Goal: Navigation & Orientation: Find specific page/section

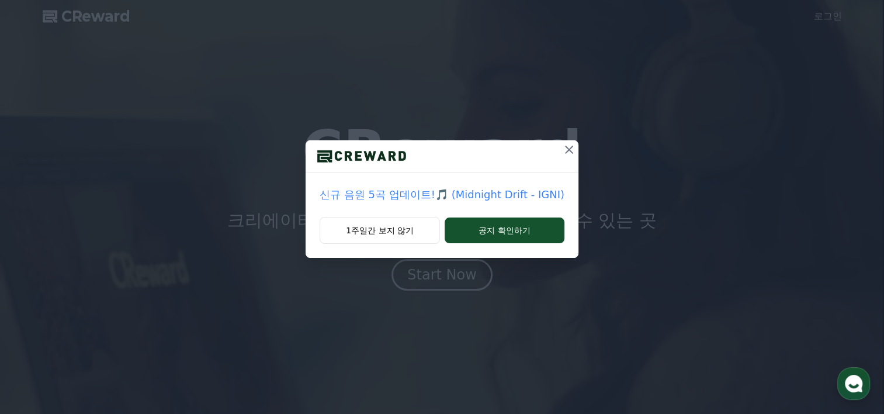
click at [566, 147] on icon at bounding box center [569, 150] width 14 height 14
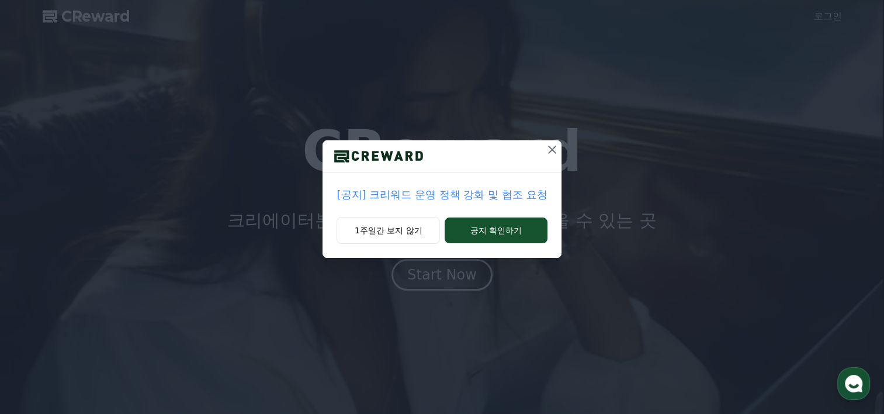
click at [552, 149] on icon at bounding box center [552, 149] width 8 height 8
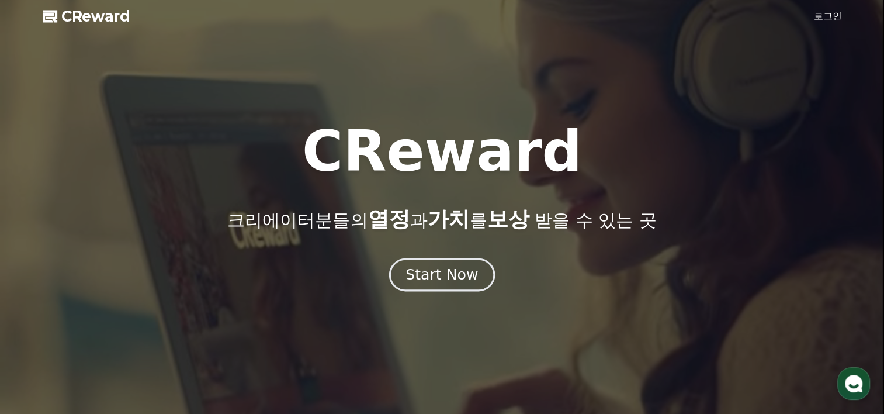
click at [443, 261] on button "Start Now" at bounding box center [442, 274] width 106 height 33
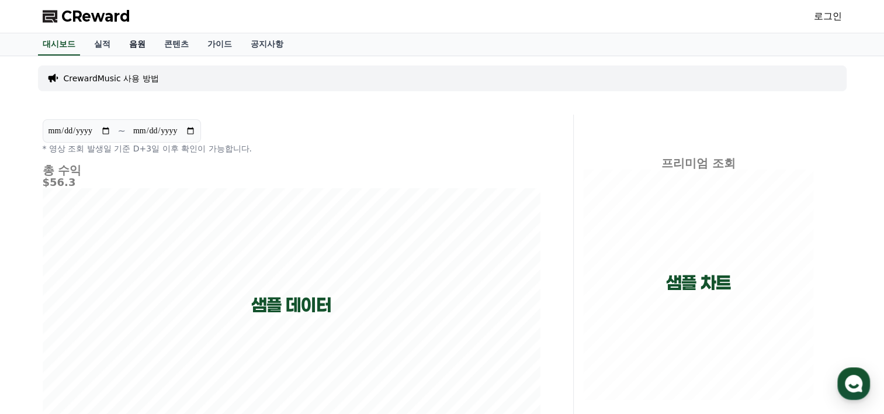
click at [131, 39] on link "음원" at bounding box center [137, 44] width 35 height 22
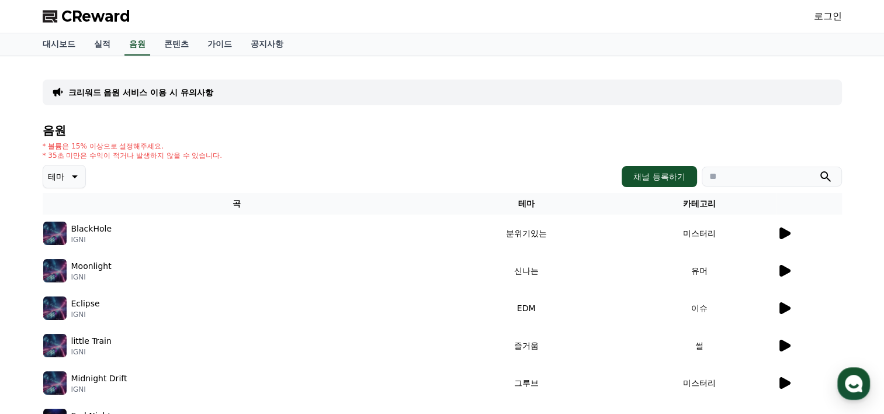
click at [789, 226] on icon at bounding box center [784, 233] width 14 height 14
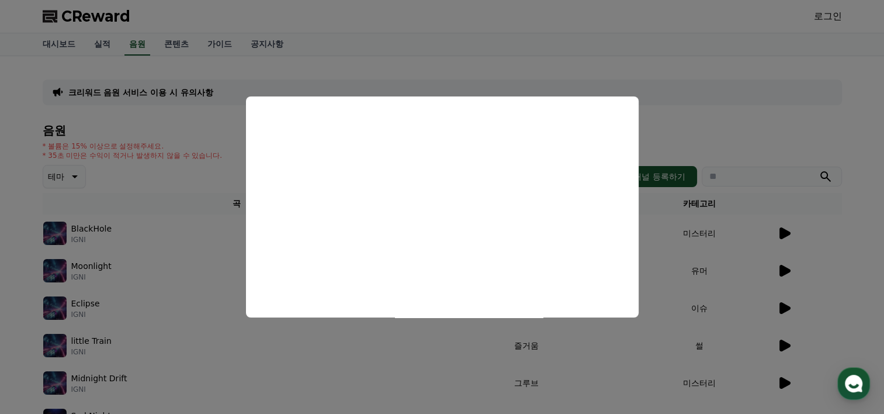
click at [671, 230] on button "close modal" at bounding box center [442, 207] width 884 height 414
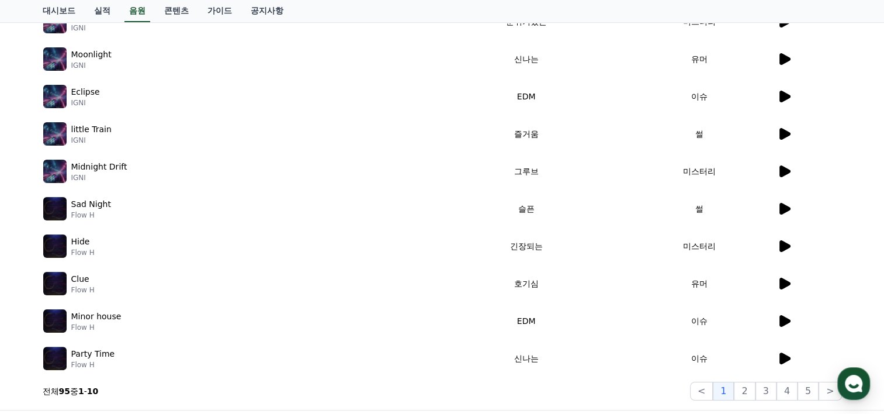
scroll to position [234, 0]
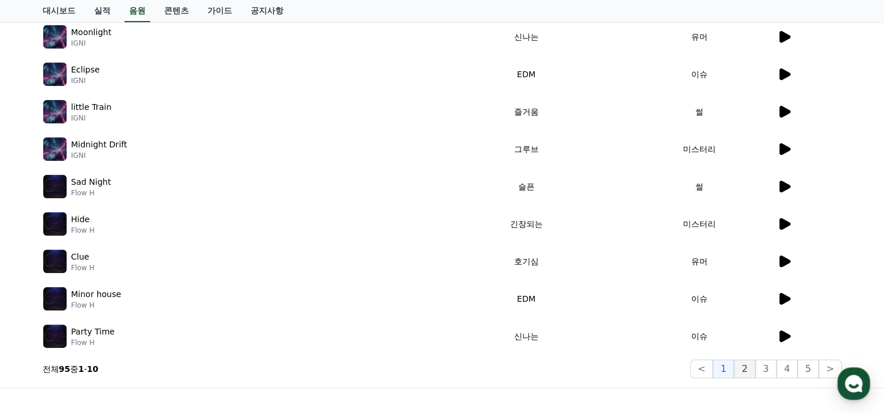
click at [746, 366] on button "2" at bounding box center [744, 368] width 21 height 19
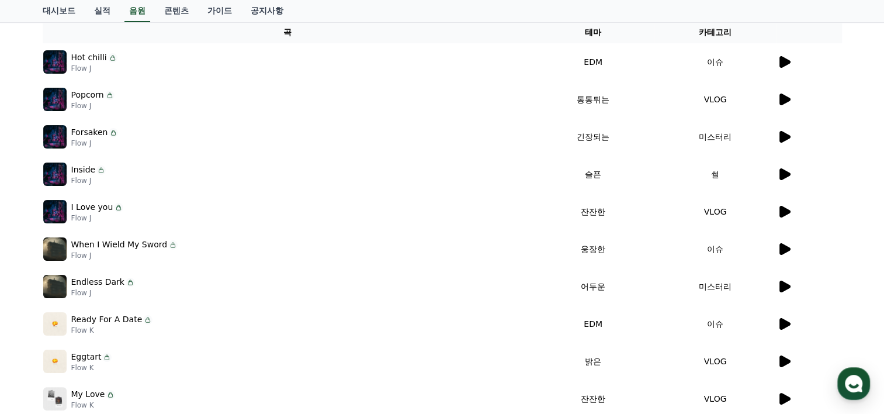
scroll to position [175, 0]
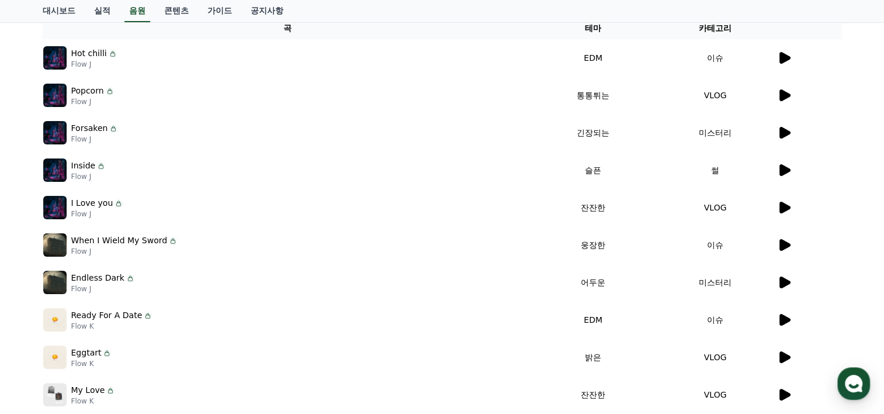
click at [790, 281] on icon at bounding box center [784, 282] width 14 height 14
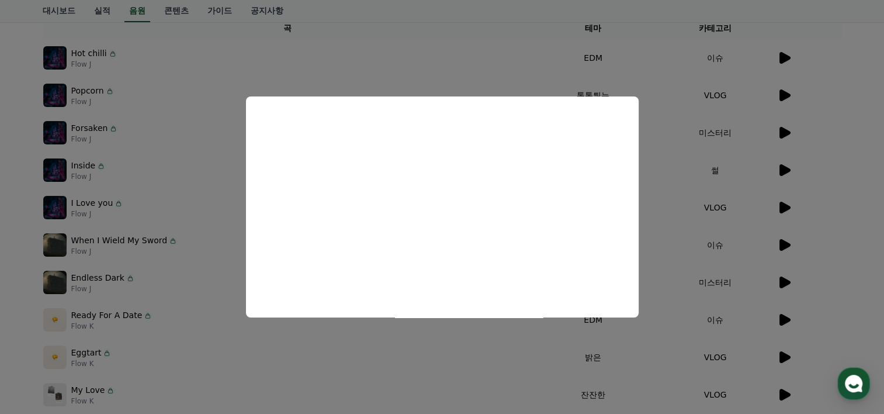
click at [210, 250] on button "close modal" at bounding box center [442, 207] width 884 height 414
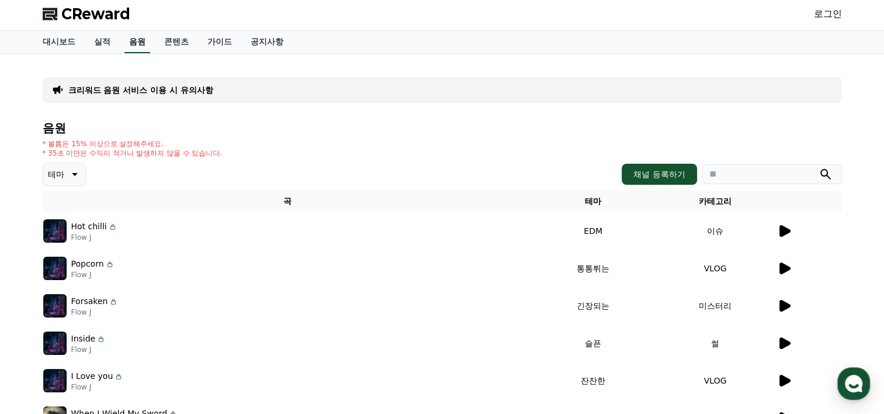
scroll to position [0, 0]
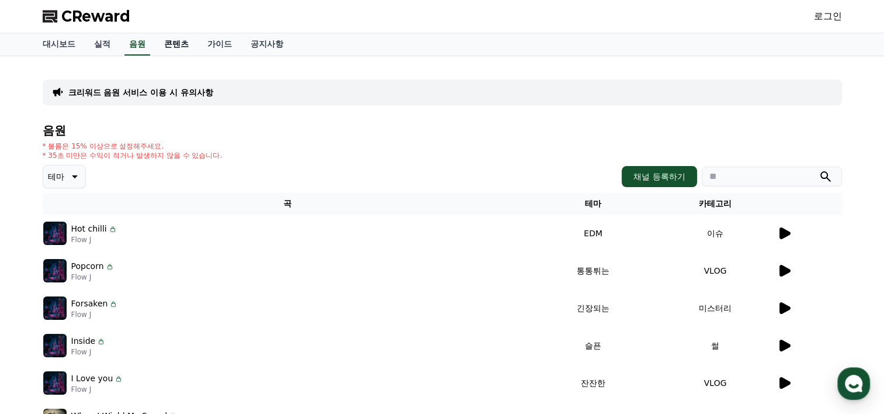
click at [194, 37] on link "콘텐츠" at bounding box center [176, 44] width 43 height 22
